Goal: Find specific page/section: Find specific page/section

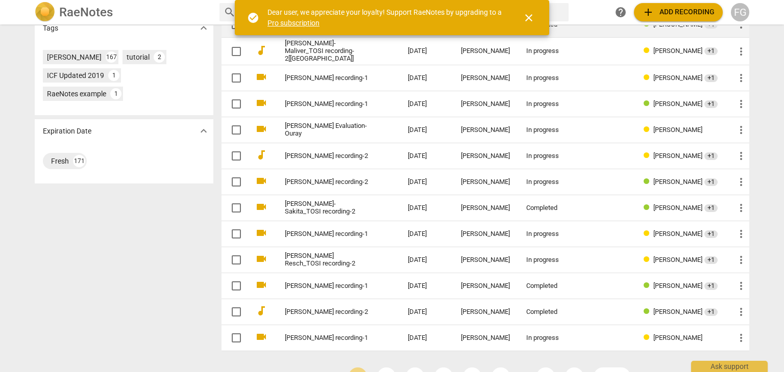
scroll to position [353, 0]
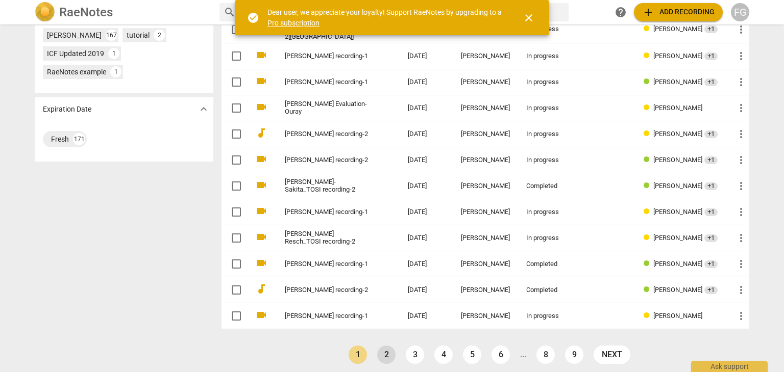
click at [383, 349] on link "2" at bounding box center [386, 355] width 18 height 18
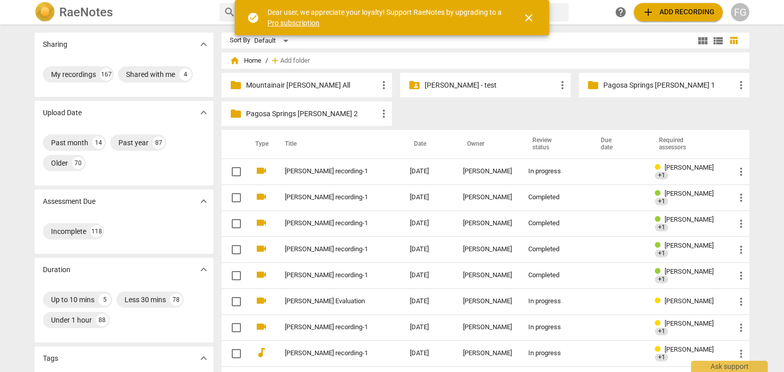
click at [533, 16] on span "close" at bounding box center [528, 18] width 12 height 12
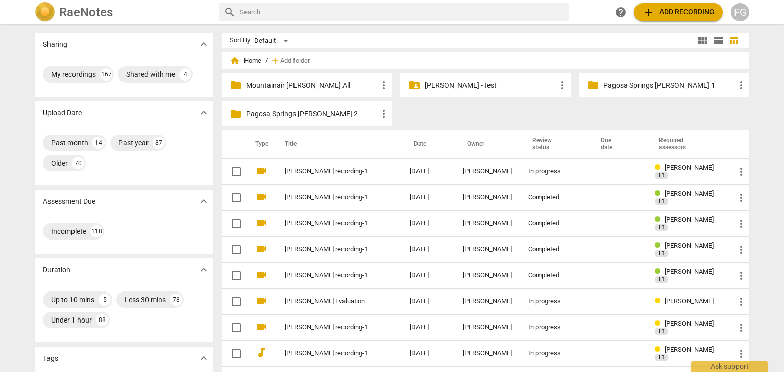
click at [277, 12] on input "text" at bounding box center [402, 12] width 325 height 16
type input "[PERSON_NAME]"
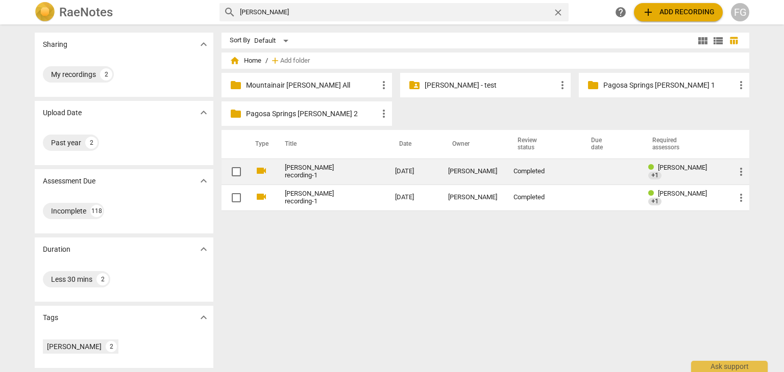
click at [295, 171] on link "[PERSON_NAME] recording-1" at bounding box center [321, 171] width 73 height 15
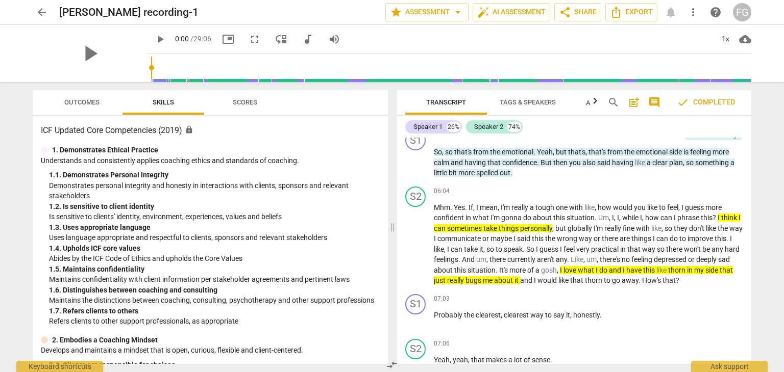
scroll to position [1684, 0]
click at [41, 9] on span "arrow_back" at bounding box center [42, 12] width 12 height 12
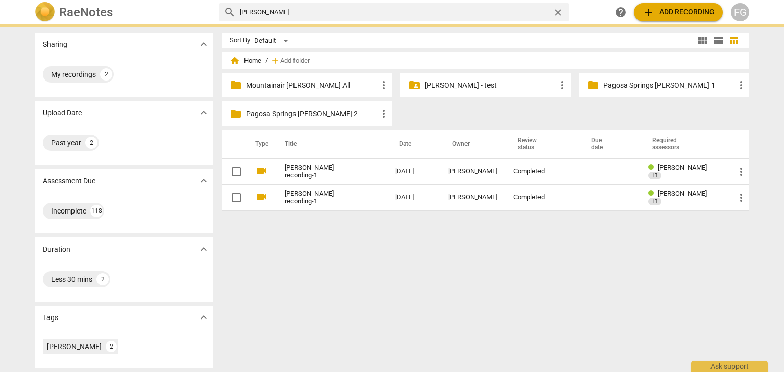
click at [342, 13] on input "[PERSON_NAME]" at bounding box center [394, 12] width 309 height 16
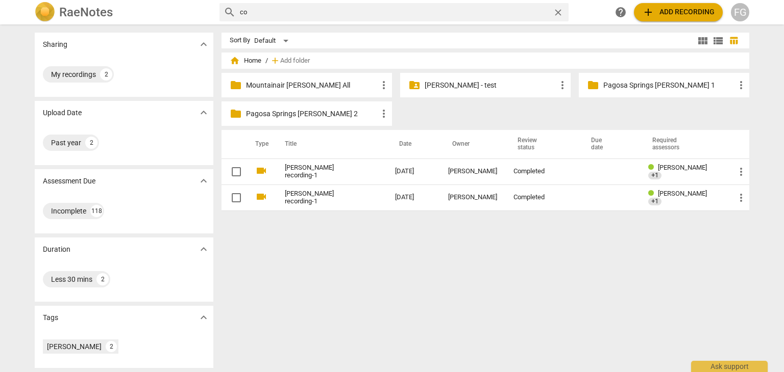
type input "c"
type input "h"
type input "[PERSON_NAME]"
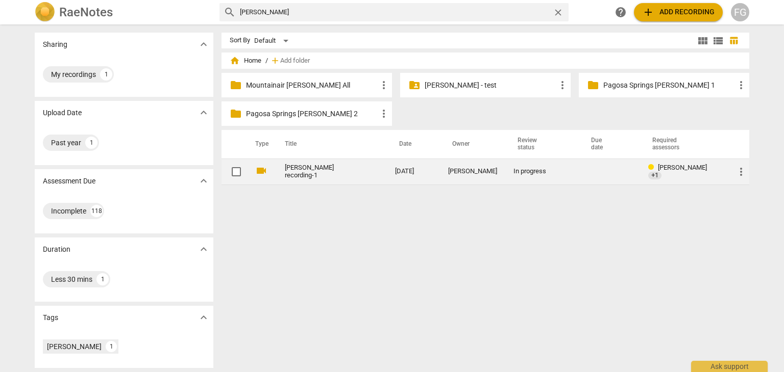
click at [299, 177] on link "[PERSON_NAME] recording-1" at bounding box center [321, 171] width 73 height 15
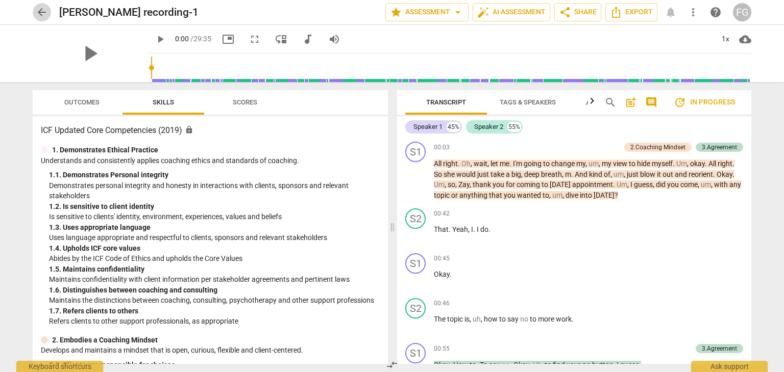
click at [40, 13] on span "arrow_back" at bounding box center [42, 12] width 12 height 12
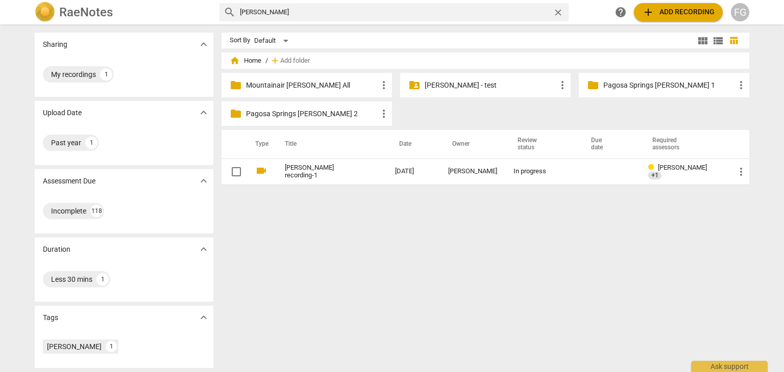
drag, startPoint x: 265, startPoint y: 10, endPoint x: 208, endPoint y: 10, distance: 57.7
click at [208, 10] on div "RaeNotes search [PERSON_NAME] close help add Add recording FG" at bounding box center [392, 12] width 731 height 20
type input "[PERSON_NAME]"
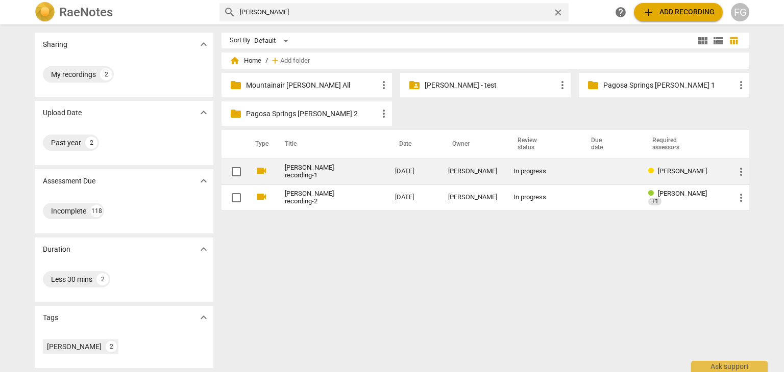
click at [320, 169] on link "[PERSON_NAME] recording-1" at bounding box center [321, 171] width 73 height 15
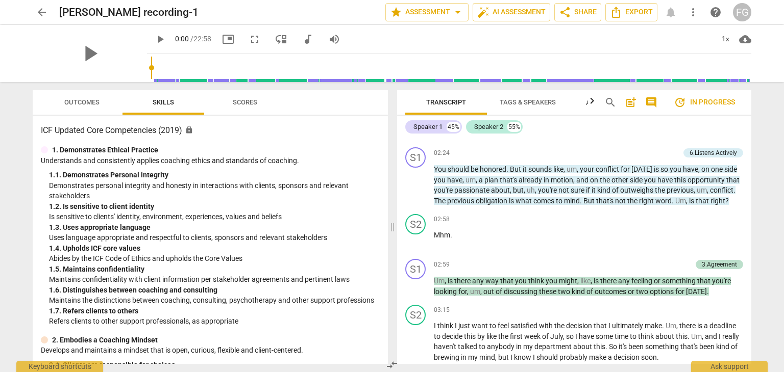
scroll to position [561, 0]
click at [36, 13] on span "arrow_back" at bounding box center [42, 12] width 12 height 12
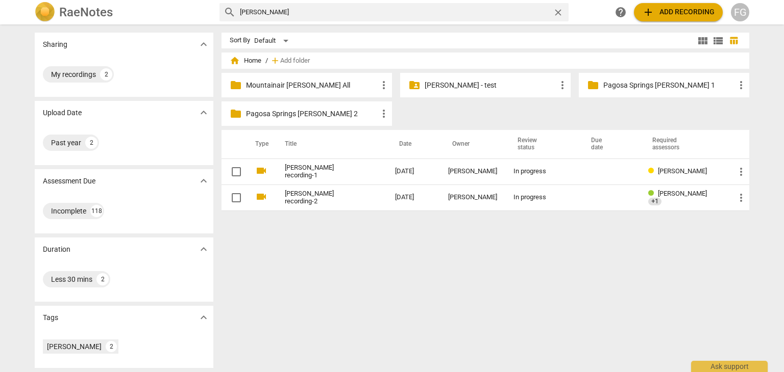
drag, startPoint x: 268, startPoint y: 11, endPoint x: 212, endPoint y: 14, distance: 56.2
click at [212, 14] on div "RaeNotes search [PERSON_NAME] close help add Add recording FG" at bounding box center [392, 12] width 731 height 20
type input "rouenne"
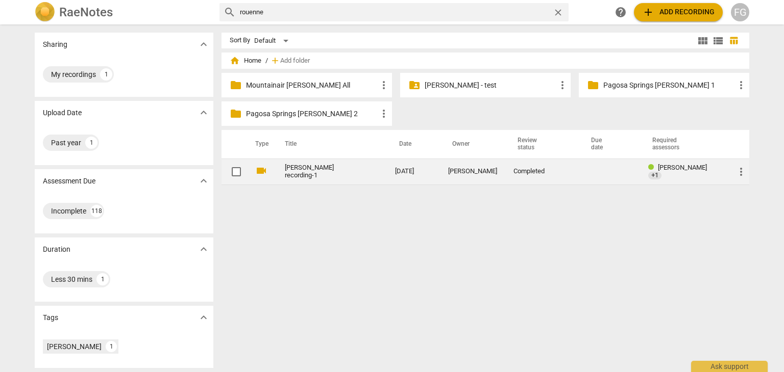
click at [306, 167] on link "[PERSON_NAME] recording-1" at bounding box center [321, 171] width 73 height 15
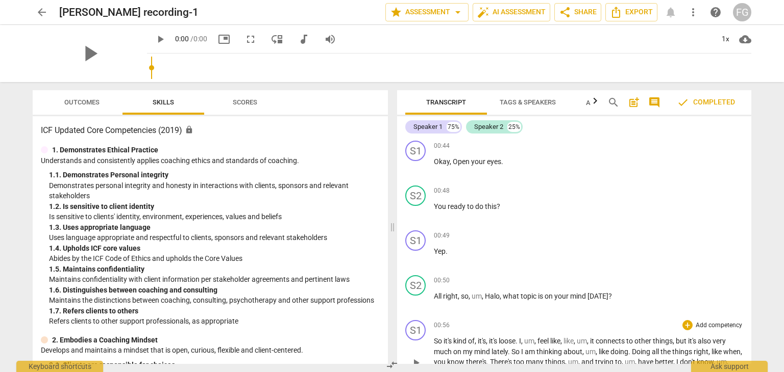
scroll to position [561, 0]
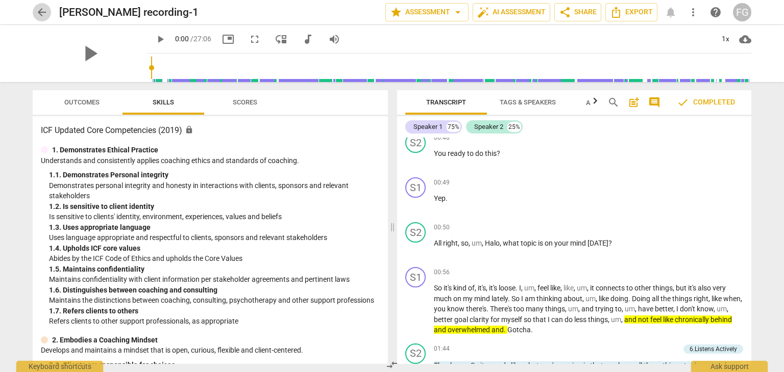
click at [42, 14] on span "arrow_back" at bounding box center [42, 12] width 12 height 12
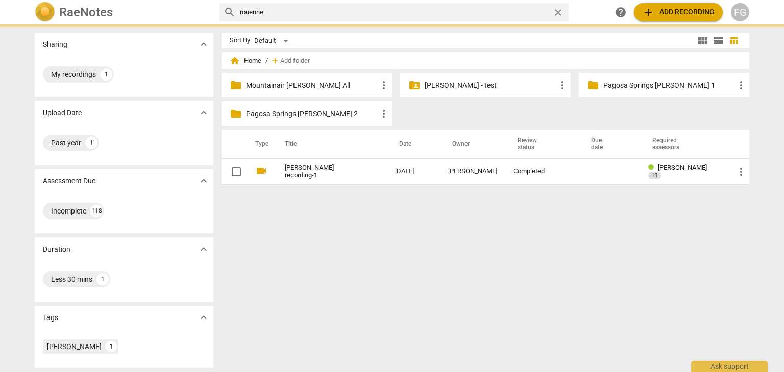
click at [322, 16] on input "rouenne" at bounding box center [394, 12] width 309 height 16
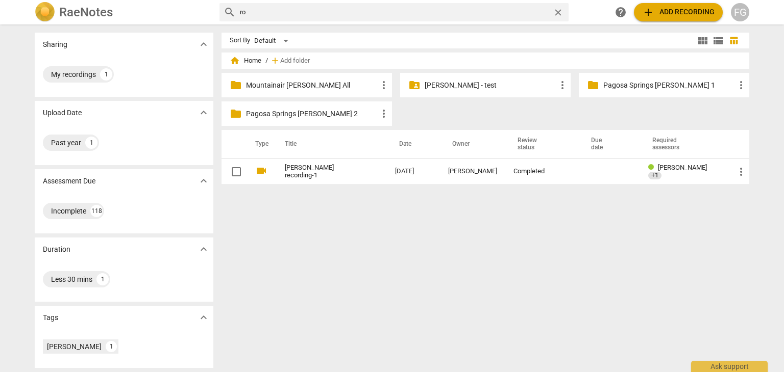
type input "r"
type input "[PERSON_NAME]"
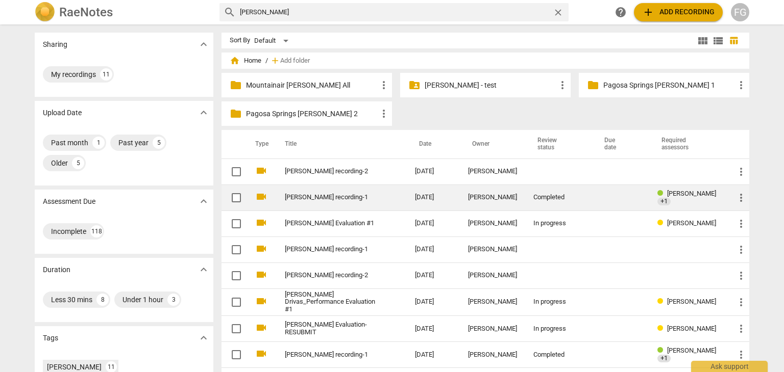
click at [351, 194] on link "[PERSON_NAME] recording-1" at bounding box center [331, 198] width 93 height 8
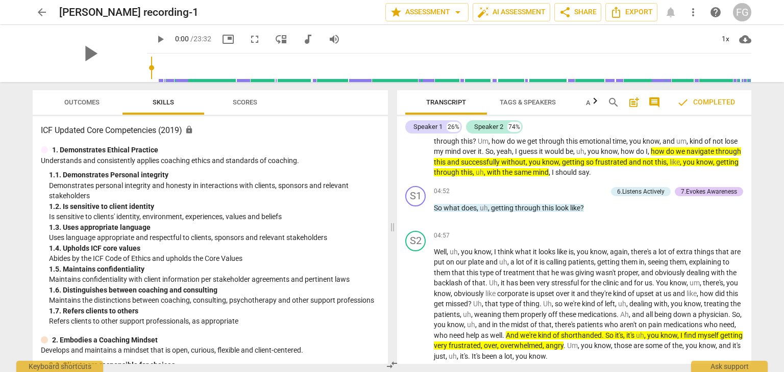
scroll to position [816, 0]
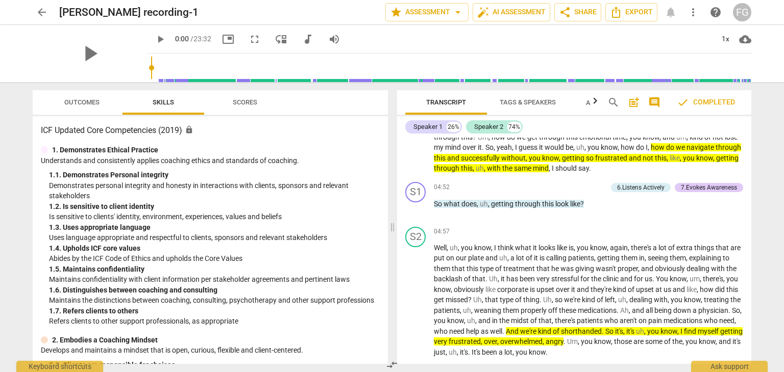
click at [44, 7] on span "arrow_back" at bounding box center [42, 12] width 12 height 12
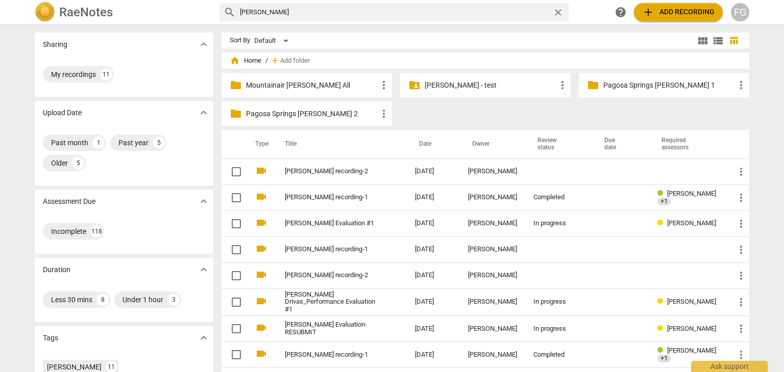
click at [293, 9] on input "[PERSON_NAME]" at bounding box center [394, 12] width 309 height 16
type input "m"
type input "[PERSON_NAME]"
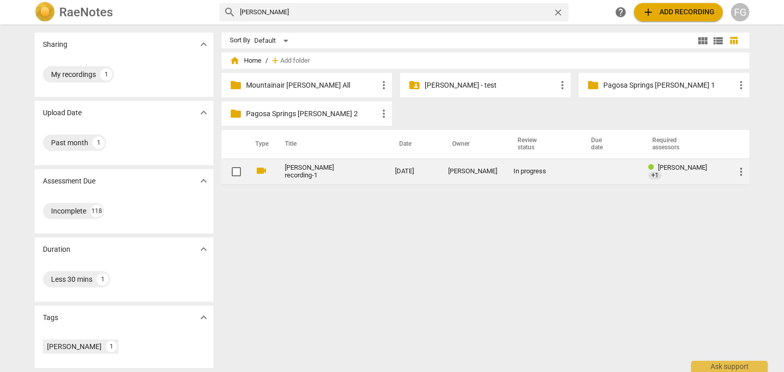
click at [299, 170] on link "[PERSON_NAME] recording-1" at bounding box center [321, 171] width 73 height 15
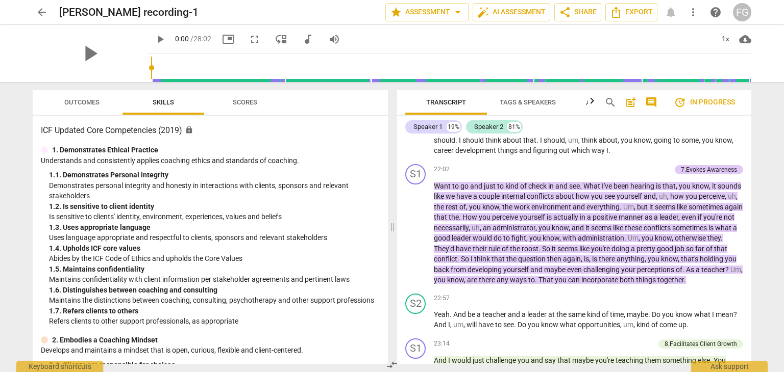
scroll to position [3367, 0]
